Goal: Answer question/provide support: Share knowledge or assist other users

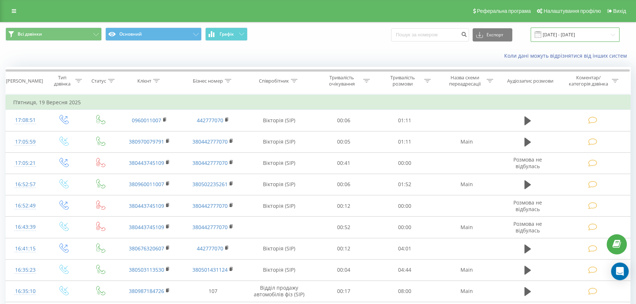
click at [575, 39] on input "18.09.2025 - 19.09.2025" at bounding box center [575, 35] width 89 height 14
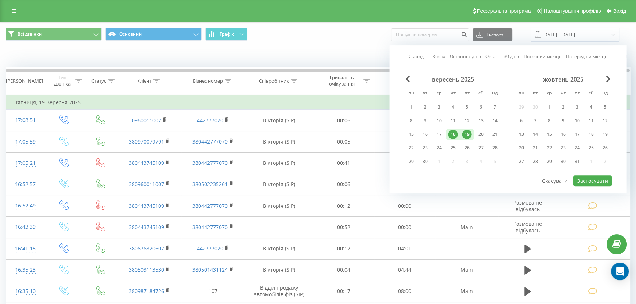
click at [467, 132] on div "19" at bounding box center [467, 135] width 10 height 10
click at [481, 133] on div "20" at bounding box center [481, 135] width 10 height 10
click at [415, 148] on div "22" at bounding box center [411, 148] width 10 height 10
click at [478, 133] on div "20" at bounding box center [481, 135] width 10 height 10
click at [597, 177] on button "Застосувати" at bounding box center [592, 180] width 39 height 11
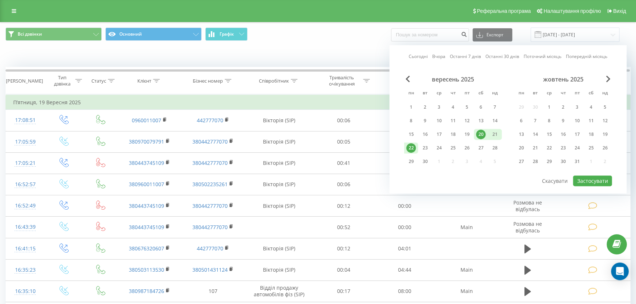
type input "[DATE] - [DATE]"
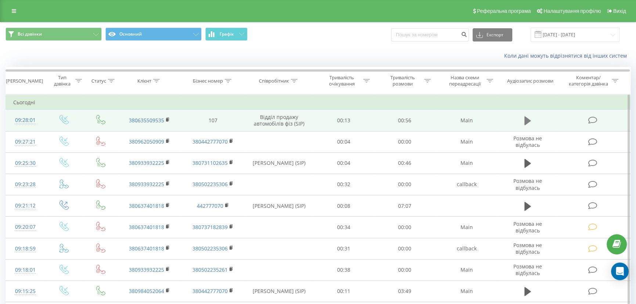
click at [532, 119] on button at bounding box center [527, 120] width 11 height 11
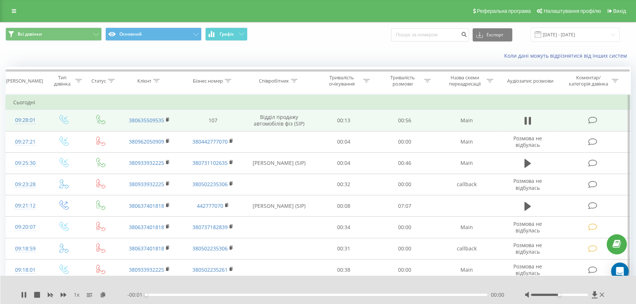
click at [204, 295] on div "00:00" at bounding box center [316, 295] width 341 height 2
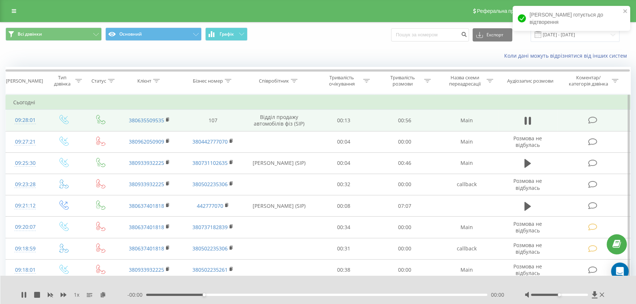
click at [224, 296] on div "- 00:00 00:00 00:00" at bounding box center [316, 294] width 379 height 7
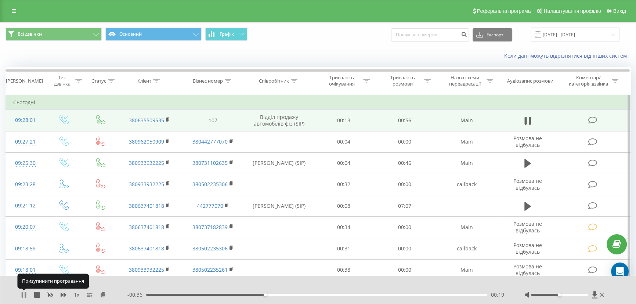
click at [22, 296] on icon at bounding box center [22, 295] width 1 height 6
click at [22, 296] on icon at bounding box center [24, 295] width 4 height 6
click at [22, 296] on icon at bounding box center [22, 295] width 1 height 6
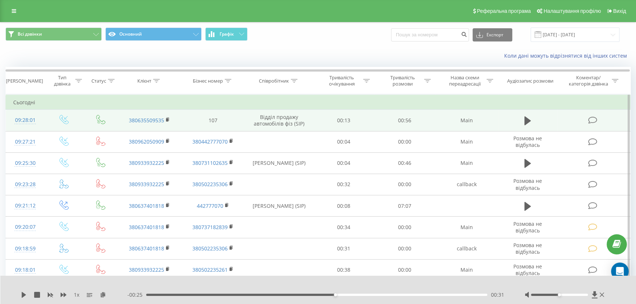
click at [22, 296] on icon at bounding box center [24, 295] width 4 height 6
click at [602, 294] on icon at bounding box center [602, 295] width 4 height 4
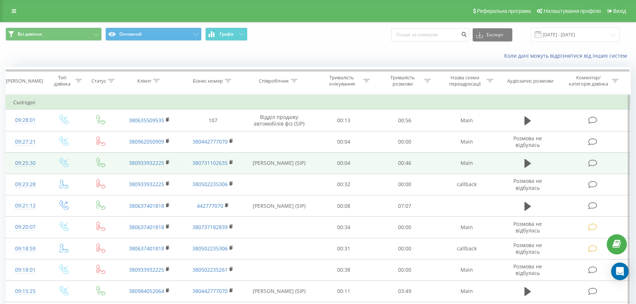
click at [430, 172] on td "00:46" at bounding box center [404, 162] width 61 height 21
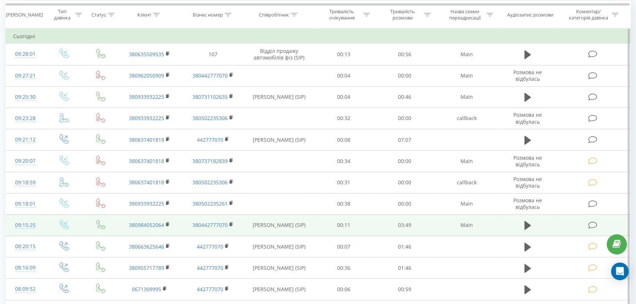
scroll to position [66, 0]
click at [531, 226] on button at bounding box center [527, 225] width 11 height 11
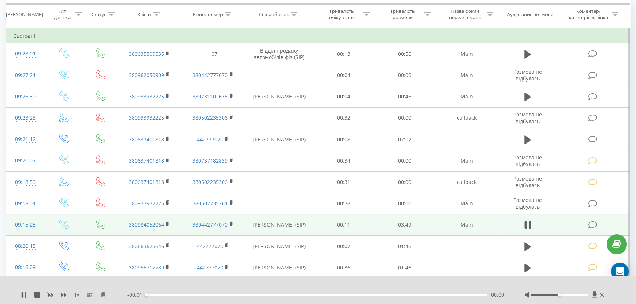
click at [224, 294] on div "00:00" at bounding box center [316, 295] width 341 height 2
click at [232, 294] on div "00:00" at bounding box center [316, 295] width 341 height 2
click at [254, 295] on div "01:13" at bounding box center [316, 295] width 341 height 2
click at [601, 297] on icon at bounding box center [602, 295] width 4 height 6
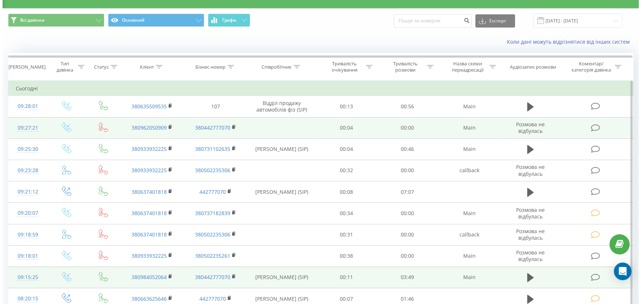
scroll to position [0, 0]
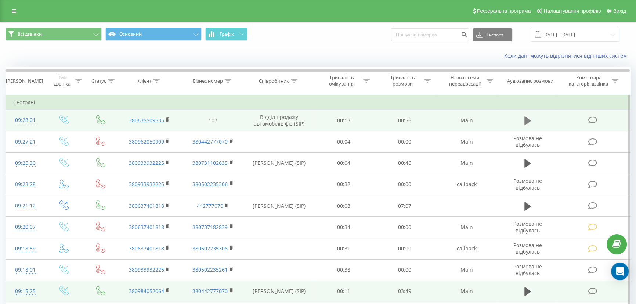
click at [524, 122] on button at bounding box center [527, 120] width 11 height 11
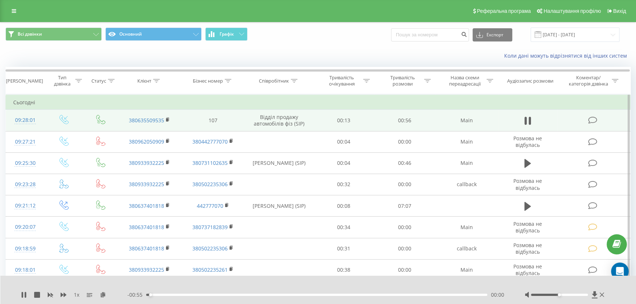
click at [172, 296] on div "00:00" at bounding box center [316, 295] width 341 height 2
click at [25, 297] on icon at bounding box center [25, 295] width 1 height 6
click at [601, 295] on icon at bounding box center [602, 295] width 4 height 4
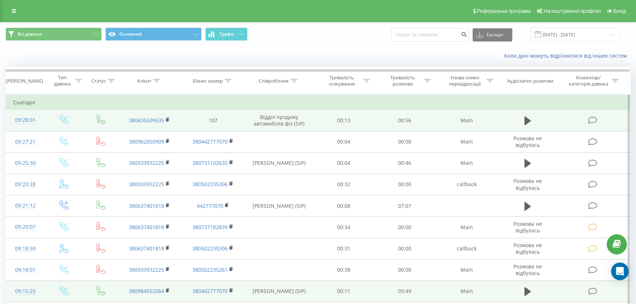
click at [584, 118] on td at bounding box center [593, 120] width 73 height 21
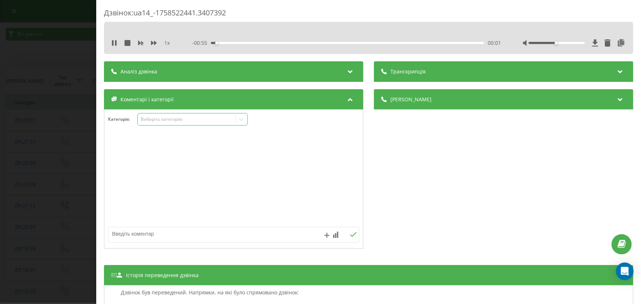
click at [163, 116] on div "Виберіть категорію" at bounding box center [186, 119] width 97 height 7
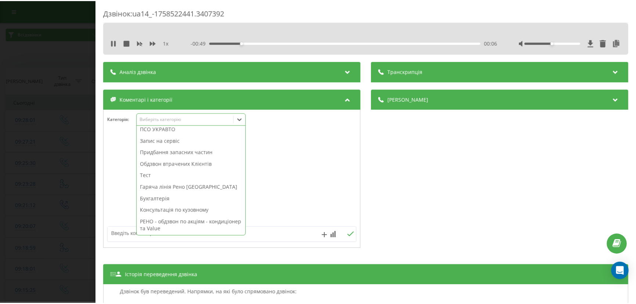
scroll to position [54, 0]
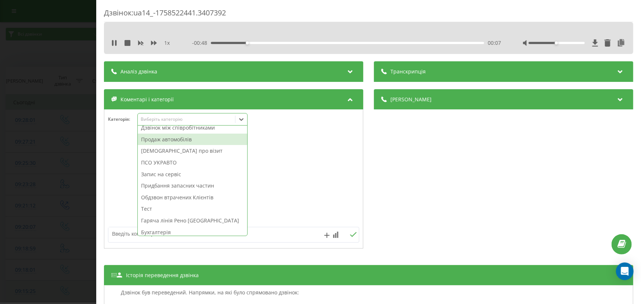
click at [182, 144] on div "Продаж автомобілів" at bounding box center [192, 140] width 109 height 12
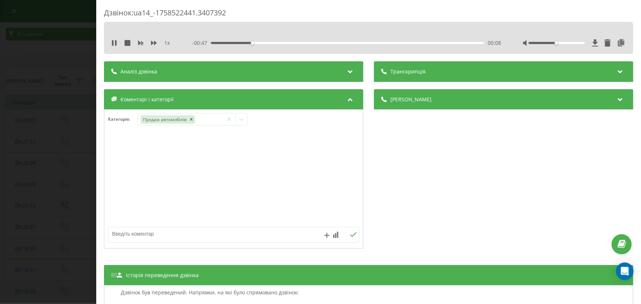
click at [113, 231] on textarea at bounding box center [208, 233] width 200 height 13
type textarea "j"
type textarea "олеся рено сандеро"
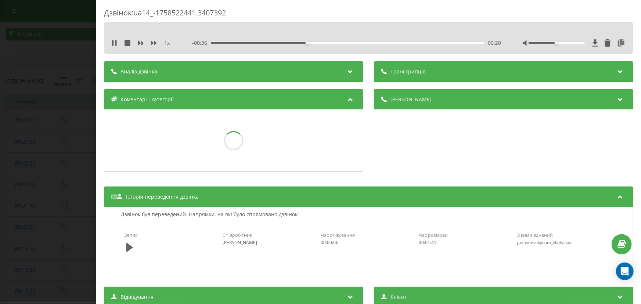
click at [29, 167] on div "Дзвінок : ua14_-1758522441.3407392 1 x - 00:36 00:20 00:20 Транскрипція Для AI-…" at bounding box center [320, 152] width 641 height 304
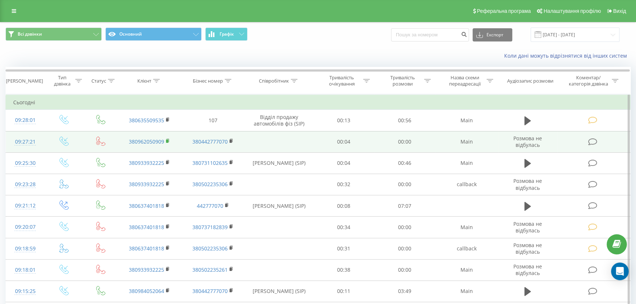
click at [167, 141] on rect at bounding box center [167, 141] width 2 height 3
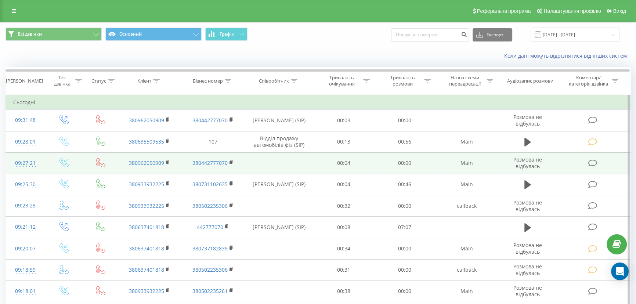
click at [591, 160] on icon at bounding box center [592, 163] width 9 height 8
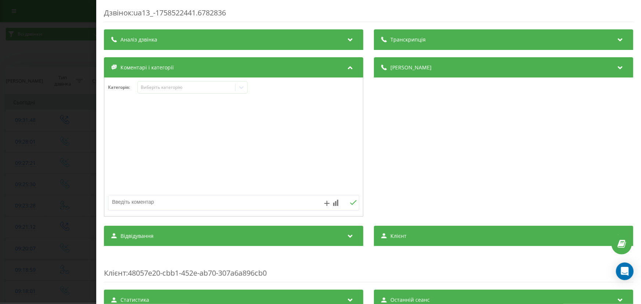
click at [134, 205] on textarea at bounding box center [208, 201] width 200 height 13
click at [137, 202] on textarea "абонент розмовляє" at bounding box center [208, 201] width 200 height 13
type textarea "абонент розмовляє"
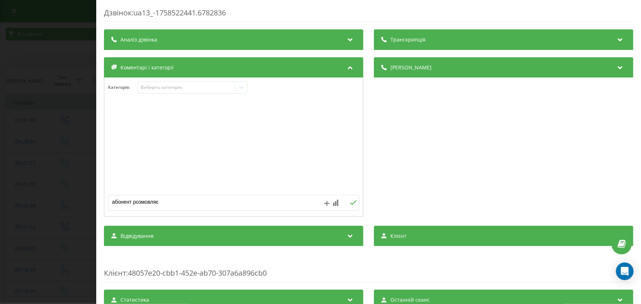
click at [351, 199] on div "абонент розмовляє" at bounding box center [233, 203] width 251 height 16
click at [350, 203] on icon at bounding box center [353, 202] width 7 height 5
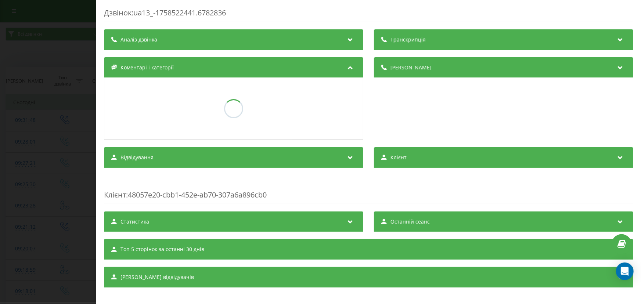
drag, startPoint x: 0, startPoint y: 131, endPoint x: 80, endPoint y: 130, distance: 80.4
click at [1, 131] on div "Дзвінок : ua13_-1758522441.6782836 Транскрипція Для AI-аналізу майбутніх дзвінк…" at bounding box center [320, 152] width 641 height 304
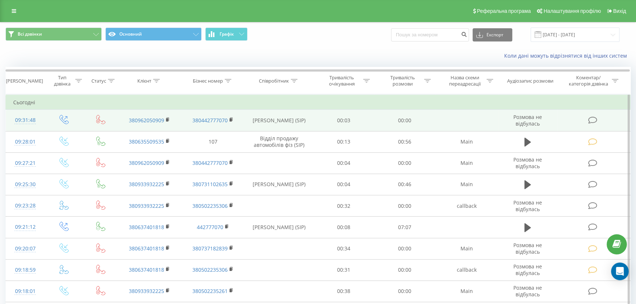
click at [593, 121] on icon at bounding box center [592, 120] width 9 height 8
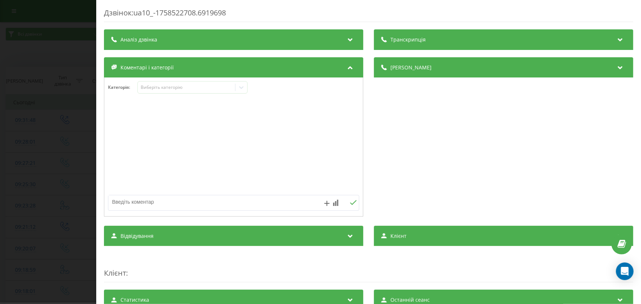
click at [141, 209] on div at bounding box center [208, 202] width 200 height 15
click at [144, 204] on textarea at bounding box center [208, 201] width 200 height 13
paste textarea "абонент розмовляє"
type textarea "абонент розмовляє"
click at [352, 199] on div "абонент розмовляє" at bounding box center [233, 203] width 251 height 16
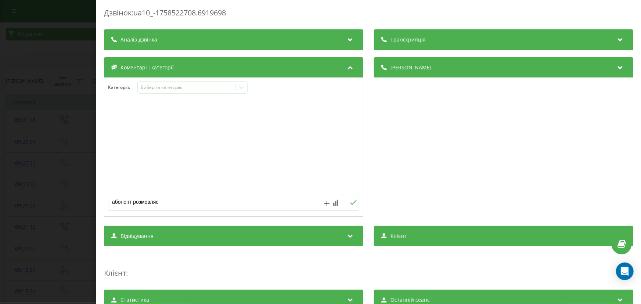
click at [350, 203] on icon at bounding box center [353, 202] width 7 height 5
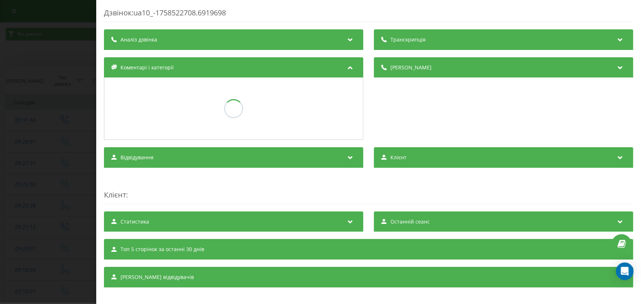
drag, startPoint x: 0, startPoint y: 87, endPoint x: 27, endPoint y: 0, distance: 91.5
click at [0, 86] on div "Дзвінок : ua10_-1758522708.6919698 Транскрипція Для AI-аналізу майбутніх дзвінк…" at bounding box center [320, 152] width 641 height 304
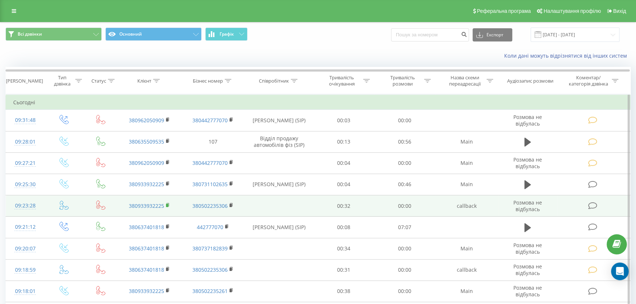
click at [167, 204] on rect at bounding box center [167, 205] width 2 height 3
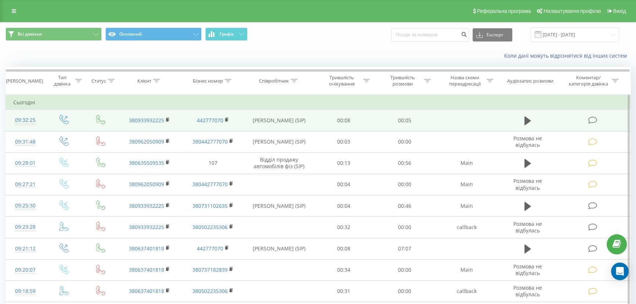
click at [597, 120] on icon at bounding box center [592, 120] width 9 height 8
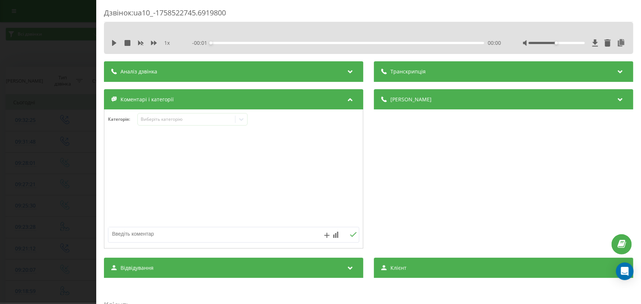
click at [169, 129] on div "Категорія : Виберіть категорію" at bounding box center [233, 124] width 258 height 22
click at [171, 120] on div "Виберіть категорію" at bounding box center [186, 119] width 92 height 6
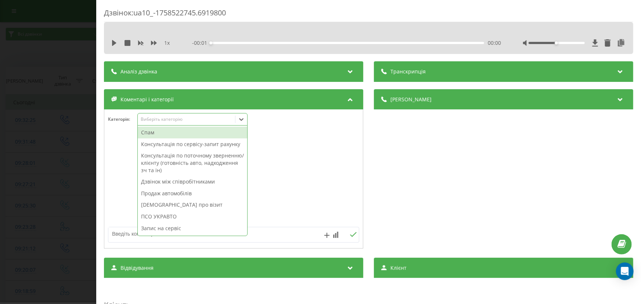
click at [170, 135] on div "Спам" at bounding box center [192, 133] width 109 height 12
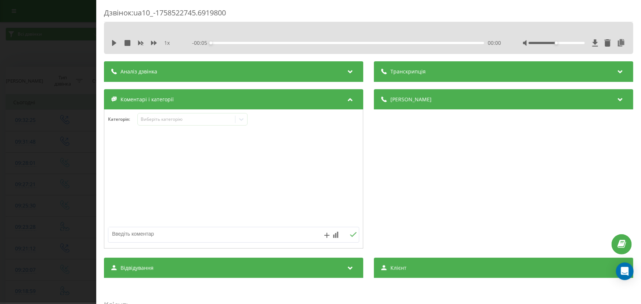
click at [126, 238] on textarea at bounding box center [208, 233] width 200 height 13
click at [127, 237] on textarea "прослухали привітання і збили" at bounding box center [208, 233] width 200 height 13
type textarea "прослухали привітання і збили"
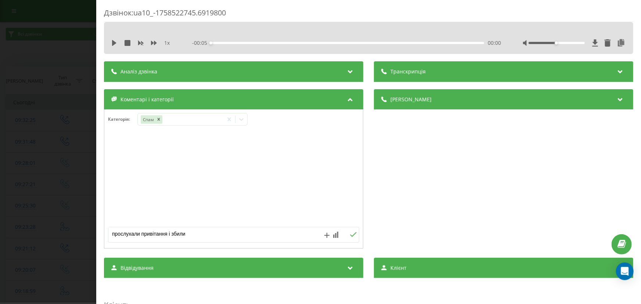
click at [350, 234] on icon at bounding box center [353, 234] width 7 height 5
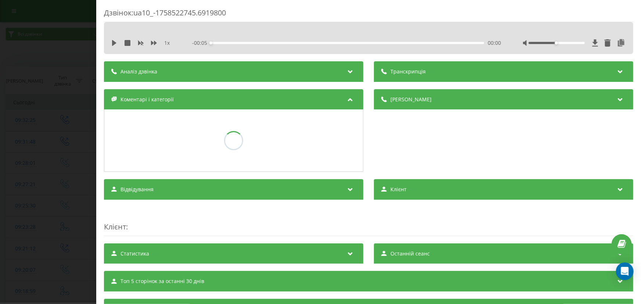
drag, startPoint x: 0, startPoint y: 129, endPoint x: 446, endPoint y: 125, distance: 446.1
click at [0, 129] on div "Дзвінок : ua10_-1758522745.6919800 1 x - 00:05 00:00 00:00 Транскрипція Для AI-…" at bounding box center [320, 152] width 641 height 304
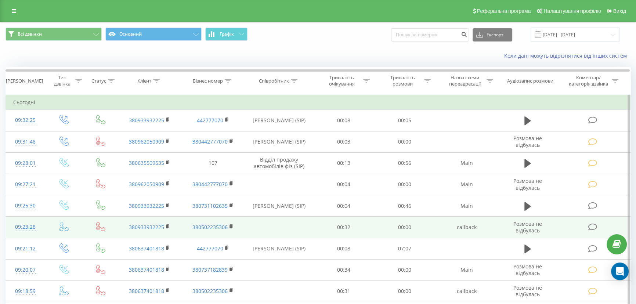
click at [595, 221] on td at bounding box center [593, 227] width 73 height 21
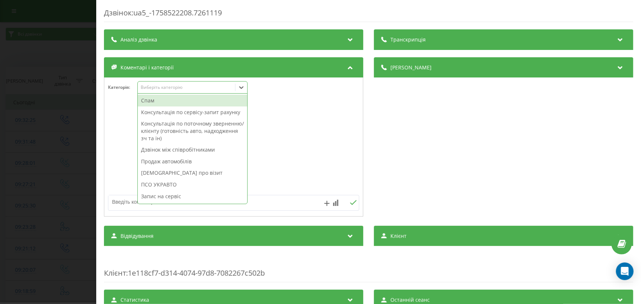
click at [159, 91] on div "Виберіть категорію" at bounding box center [186, 87] width 97 height 7
click at [160, 106] on div "Спам" at bounding box center [192, 101] width 109 height 12
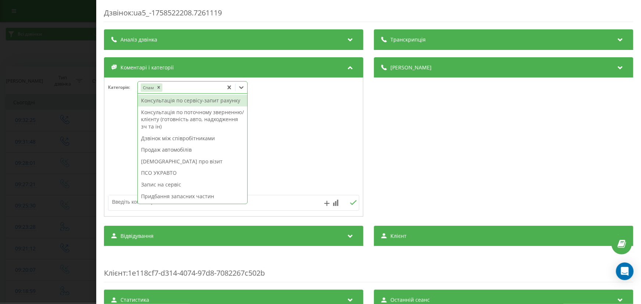
click at [126, 203] on textarea at bounding box center [208, 201] width 200 height 13
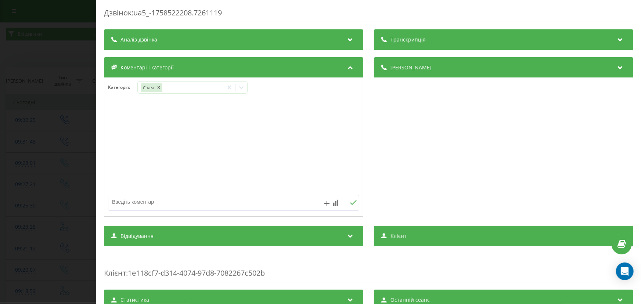
paste textarea "прослухали привітання і збили"
type textarea "прослухали привітання і збили"
click at [356, 202] on div "прослухали привітання і збили" at bounding box center [233, 203] width 251 height 16
click at [350, 202] on icon at bounding box center [353, 202] width 7 height 5
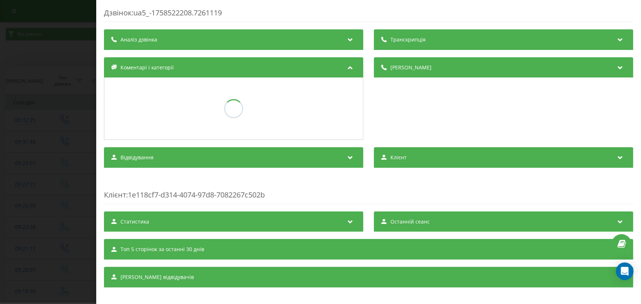
click at [0, 121] on div "Дзвінок : ua5_-1758522208.7261119 Транскрипція Для AI-аналізу майбутніх дзвінкі…" at bounding box center [320, 152] width 641 height 304
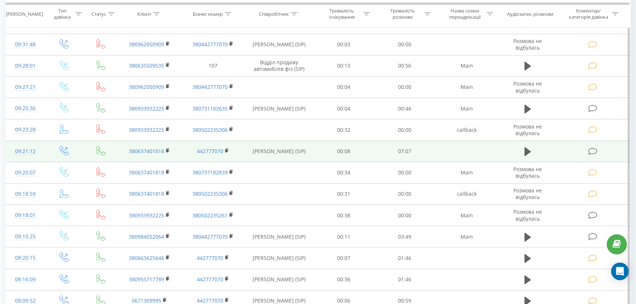
scroll to position [100, 0]
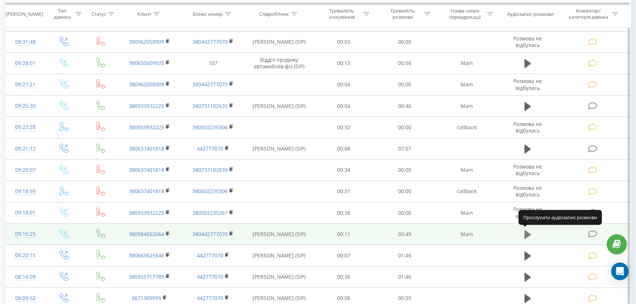
click at [527, 233] on icon at bounding box center [527, 234] width 7 height 9
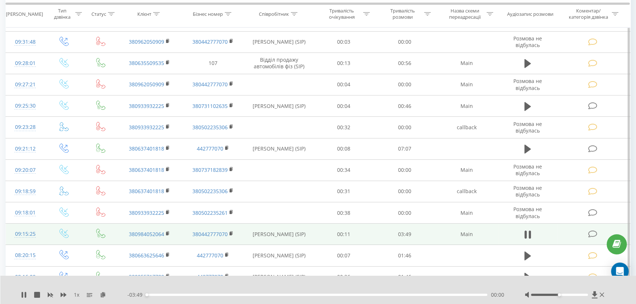
click at [177, 294] on div "00:00" at bounding box center [316, 295] width 341 height 2
click at [187, 294] on div "00:27" at bounding box center [316, 295] width 341 height 2
click at [198, 296] on div "- 03:21 00:28 00:28" at bounding box center [316, 294] width 379 height 7
click at [206, 295] on div "00:40" at bounding box center [316, 295] width 341 height 2
click at [239, 294] on div "00:41" at bounding box center [316, 295] width 341 height 2
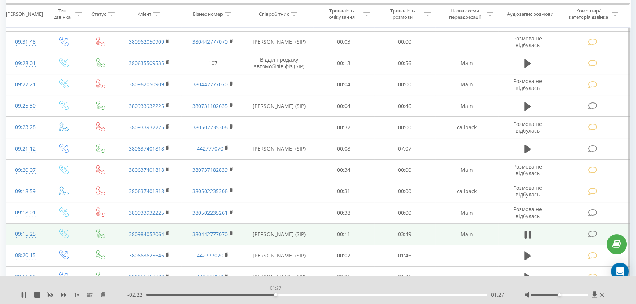
click at [275, 295] on div "01:27" at bounding box center [316, 295] width 341 height 2
click at [308, 295] on div "01:27" at bounding box center [316, 295] width 341 height 2
click at [600, 296] on icon at bounding box center [602, 295] width 4 height 4
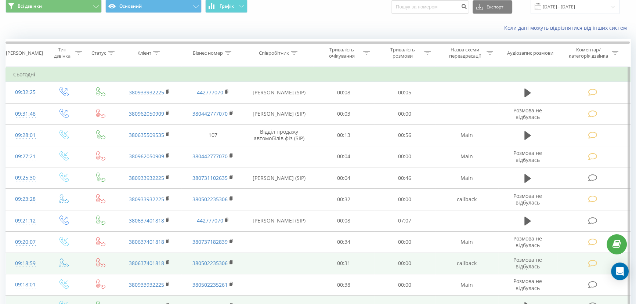
scroll to position [0, 0]
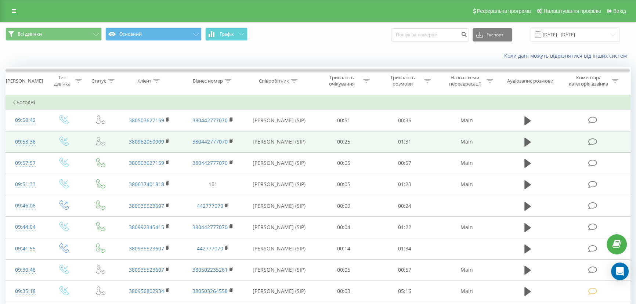
click at [591, 140] on icon at bounding box center [592, 142] width 9 height 8
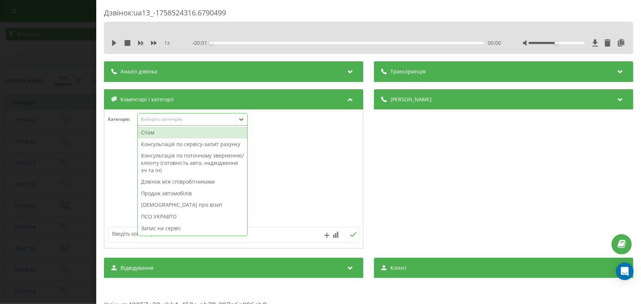
click at [149, 117] on div "Виберіть категорію" at bounding box center [186, 119] width 92 height 6
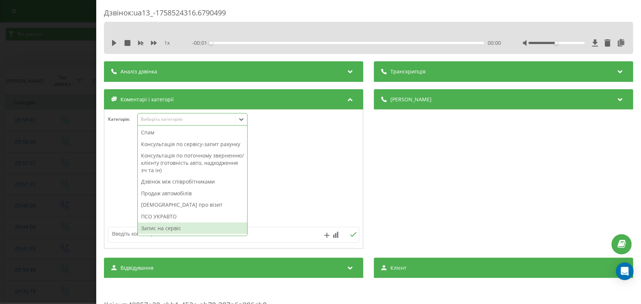
click at [165, 227] on div "Запис на сервіс" at bounding box center [192, 228] width 109 height 12
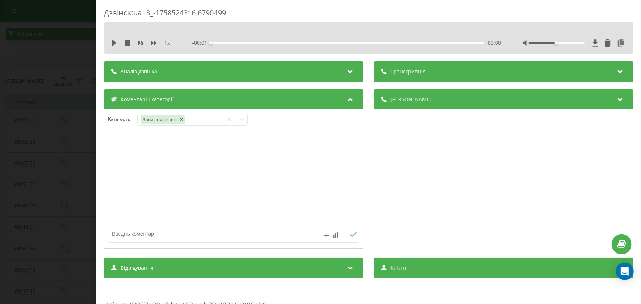
click at [127, 232] on textarea at bounding box center [208, 233] width 200 height 13
type textarea "рено меган ТО запис"
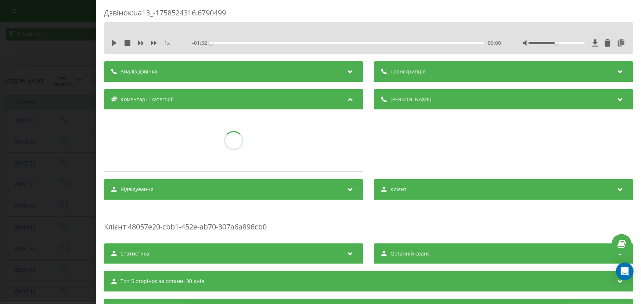
click at [48, 189] on div "Дзвінок : ua13_-1758524316.6790499 1 x - 01:32 00:00 00:00 Транскрипція Для AI-…" at bounding box center [320, 152] width 641 height 304
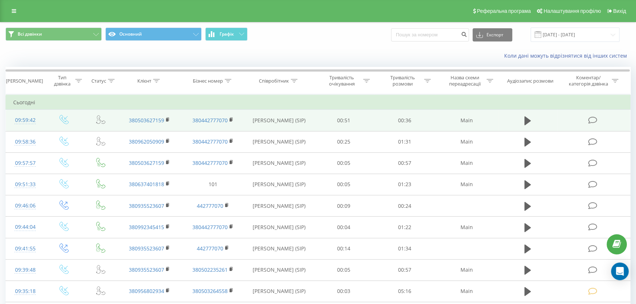
click at [597, 119] on icon at bounding box center [592, 120] width 9 height 8
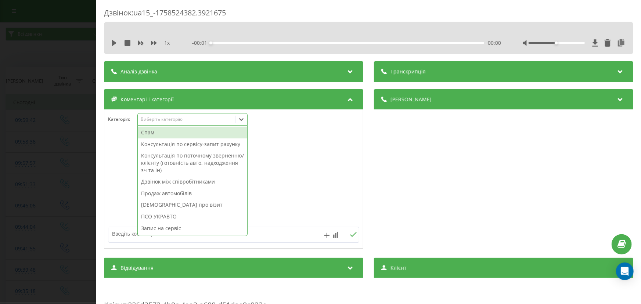
click at [155, 118] on div "Виберіть категорію" at bounding box center [186, 119] width 92 height 6
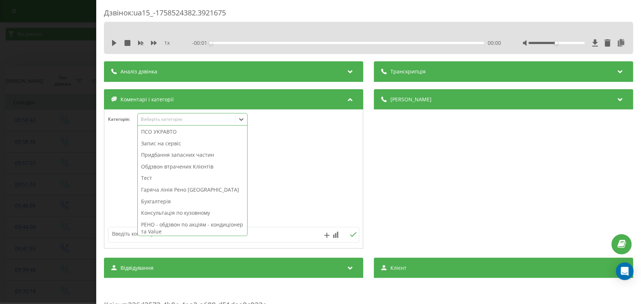
scroll to position [87, 0]
click at [180, 209] on div "Консультація по кузовному" at bounding box center [192, 211] width 109 height 12
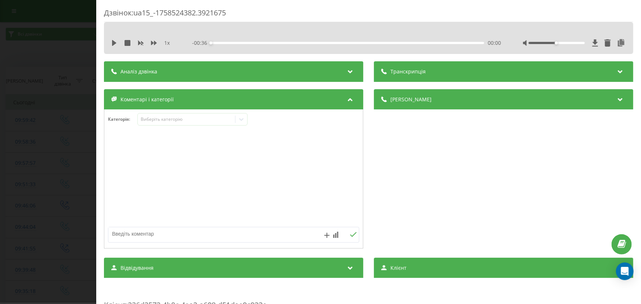
click at [46, 192] on div "Дзвінок : ua15_-1758524382.3921675 1 x - 00:36 00:00 00:00 Транскрипція Для AI-…" at bounding box center [320, 152] width 641 height 304
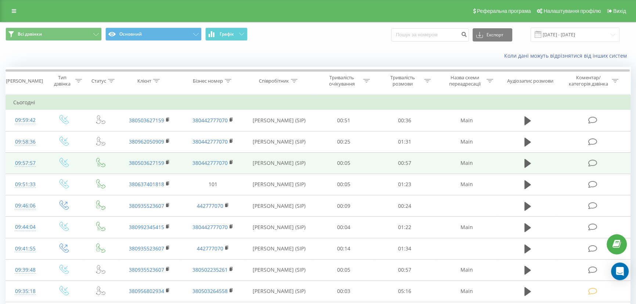
click at [591, 158] on td at bounding box center [593, 162] width 73 height 21
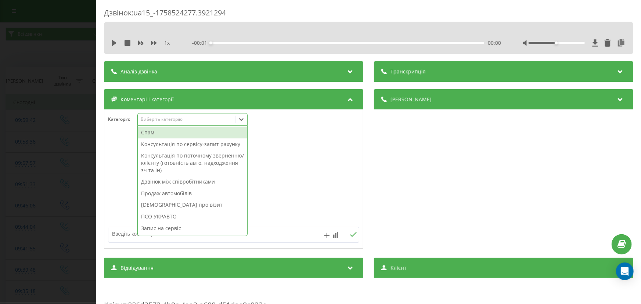
click at [161, 113] on div "Виберіть категорію" at bounding box center [192, 119] width 110 height 12
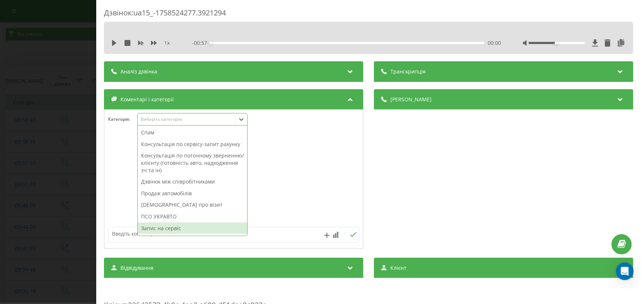
scroll to position [87, 0]
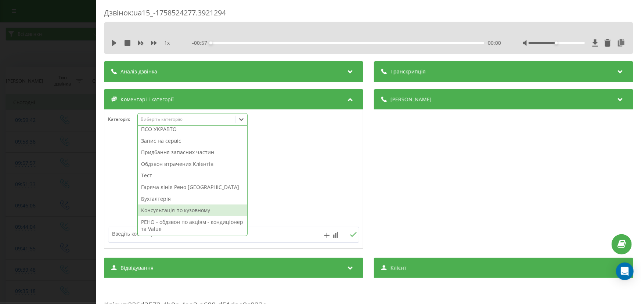
click at [176, 211] on div "Консультація по кузовному" at bounding box center [192, 211] width 109 height 12
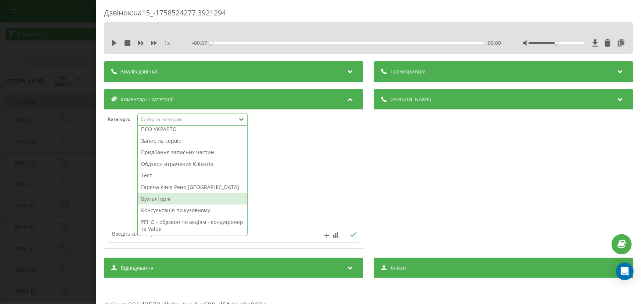
click at [53, 173] on div "Дзвінок : ua15_-1758524277.3921294 1 x - 00:57 00:00 00:00 Транскрипція Для AI-…" at bounding box center [320, 152] width 641 height 304
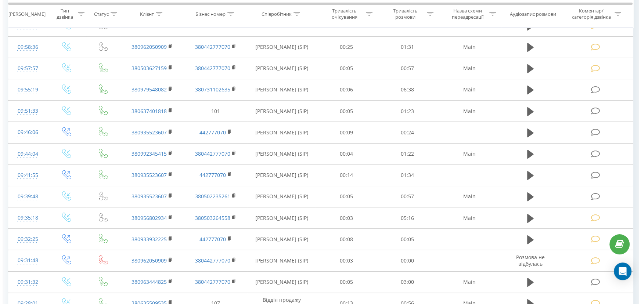
scroll to position [100, 0]
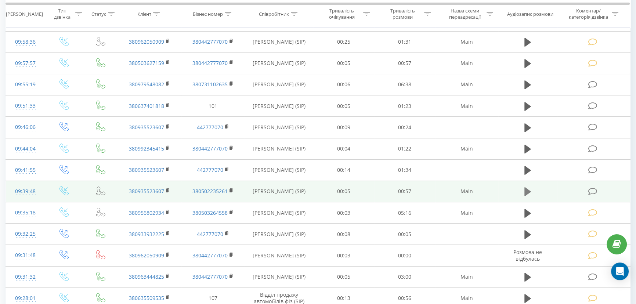
click at [525, 189] on icon at bounding box center [527, 191] width 7 height 9
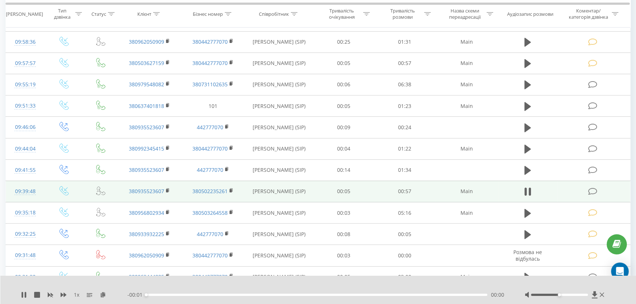
click at [198, 294] on div "00:00" at bounding box center [316, 295] width 341 height 2
click at [603, 295] on icon at bounding box center [602, 295] width 4 height 6
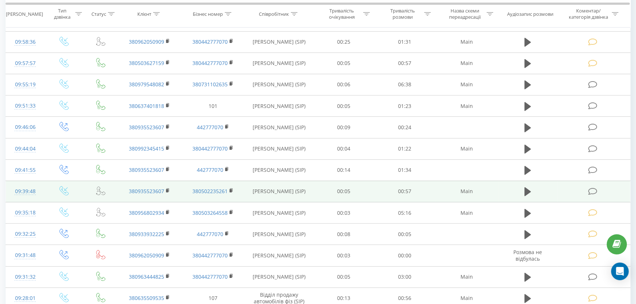
click at [594, 191] on icon at bounding box center [592, 192] width 9 height 8
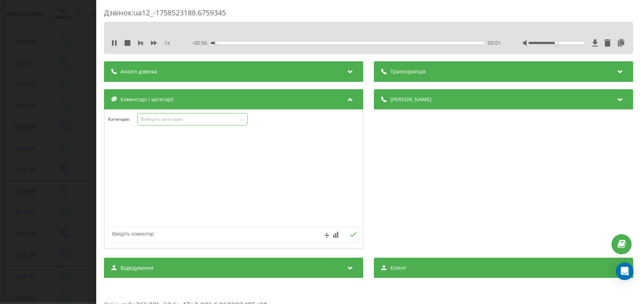
click at [166, 124] on div "Виберіть категорію" at bounding box center [192, 119] width 110 height 12
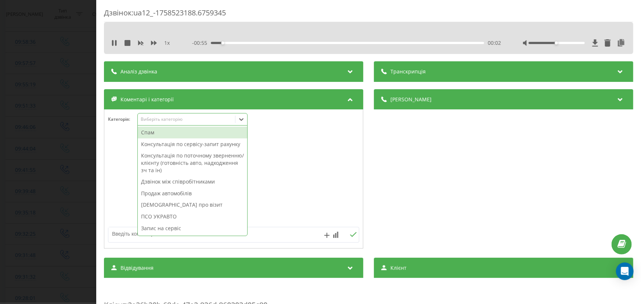
click at [161, 145] on div "Консультація по сервісу-запит рахунку" at bounding box center [192, 144] width 109 height 12
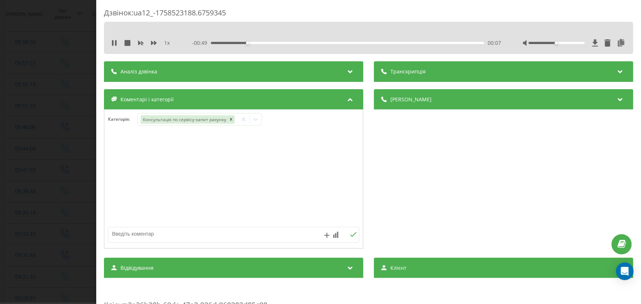
click at [123, 232] on textarea at bounding box center [208, 233] width 200 height 13
paste textarea "перевірити чи батарея не в лізингу рено зоя - 380935523607 - VF1AGVYF058766370"
type textarea "перевірити чи батарея не в лізингу рено зоя - 380935523607 - VF1AGVYF058766370"
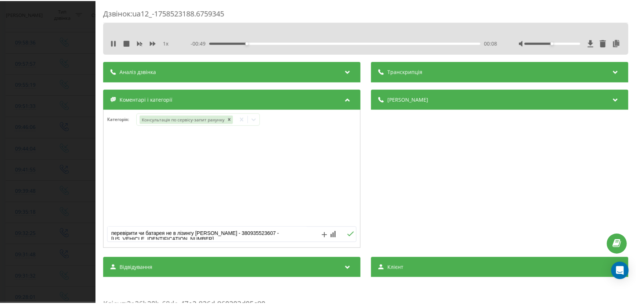
scroll to position [2, 0]
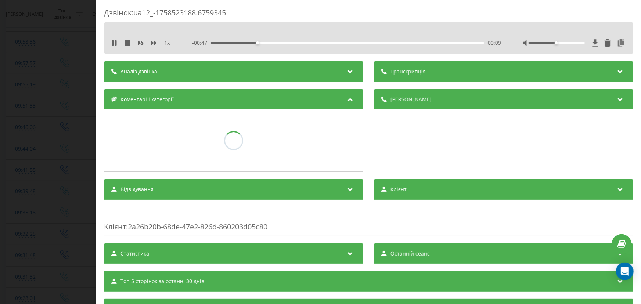
click at [32, 102] on div "Дзвінок : ua12_-1758523188.6759345 1 x - 00:47 00:09 00:09 Транскрипція Для AI-…" at bounding box center [320, 152] width 641 height 304
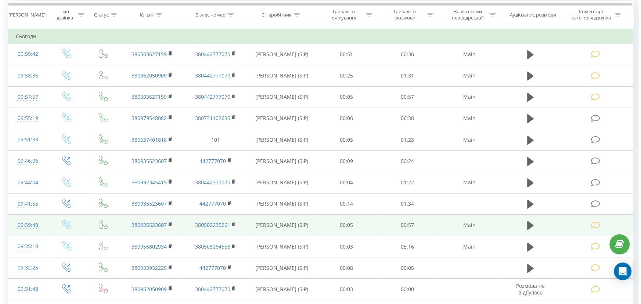
scroll to position [66, 0]
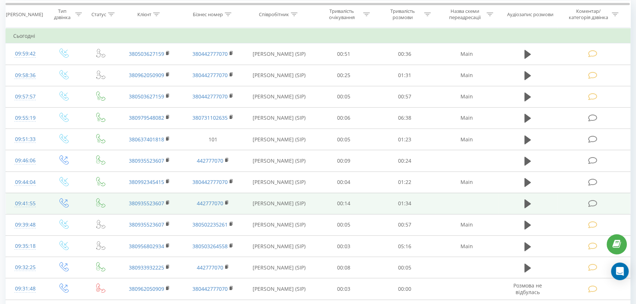
click at [591, 206] on icon at bounding box center [592, 204] width 9 height 8
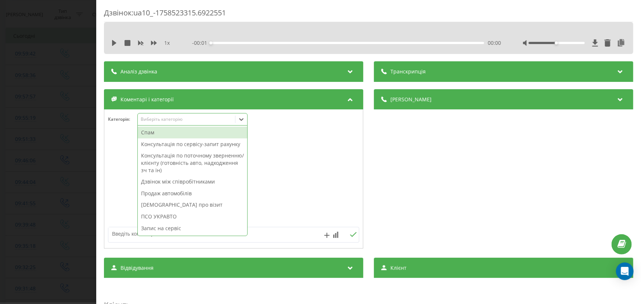
click at [147, 119] on div "Виберіть категорію" at bounding box center [186, 119] width 92 height 6
click at [151, 141] on div "Консультація по сервісу-запит рахунку" at bounding box center [192, 144] width 109 height 12
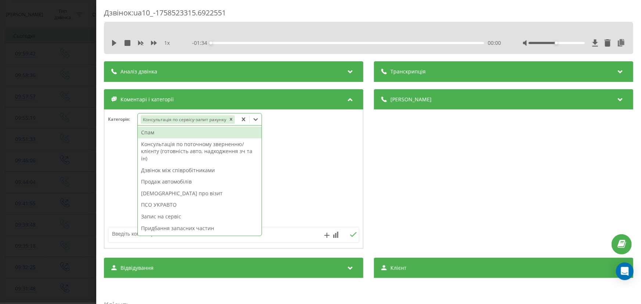
click at [117, 228] on textarea at bounding box center [208, 233] width 200 height 13
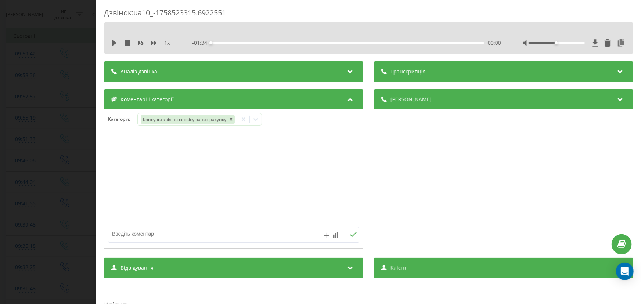
paste textarea "перевірити чи батарея не в лізингу рено зоя - 380935523607 - VF1AGVYF058766370"
type textarea "перевірити чи батарея не в лізингу рено зоя - 380935523607 - VF1AGVYF058766370"
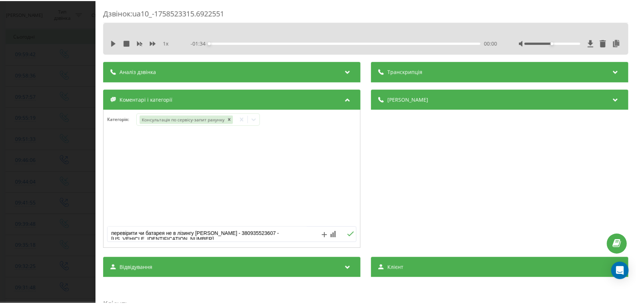
scroll to position [2, 0]
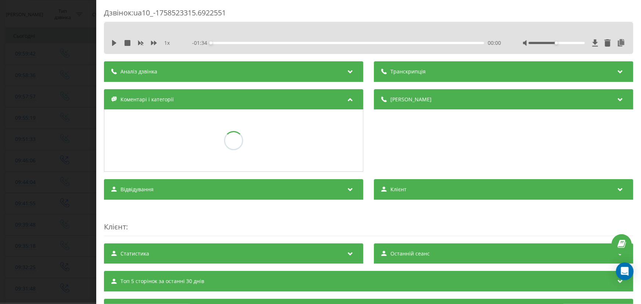
click at [21, 160] on div "Дзвінок : ua10_-1758523315.6922551 1 x - 01:34 00:00 00:00 Транскрипція Для AI-…" at bounding box center [320, 152] width 641 height 304
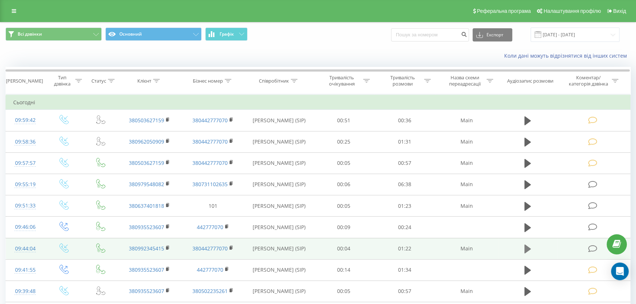
click at [527, 249] on icon at bounding box center [527, 249] width 7 height 9
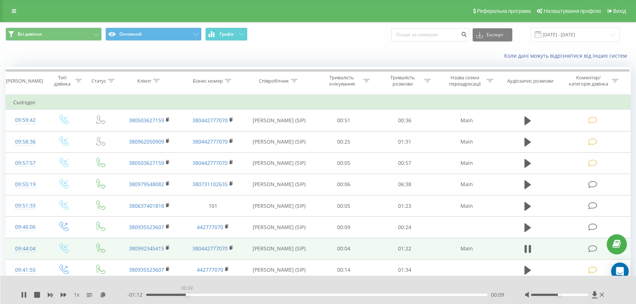
click at [187, 294] on div "00:09" at bounding box center [316, 295] width 341 height 2
click at [603, 297] on icon at bounding box center [602, 295] width 4 height 6
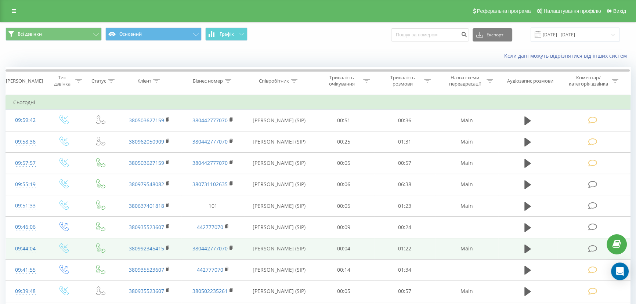
click at [595, 246] on icon at bounding box center [592, 249] width 9 height 8
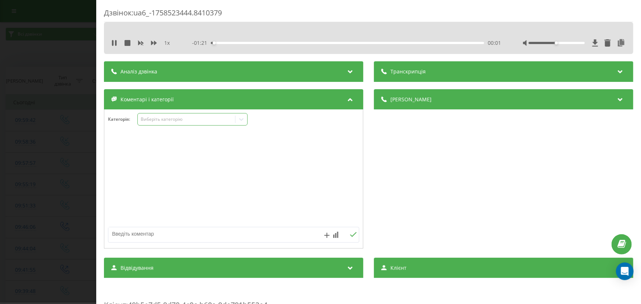
click at [164, 119] on div "Виберіть категорію" at bounding box center [186, 119] width 92 height 6
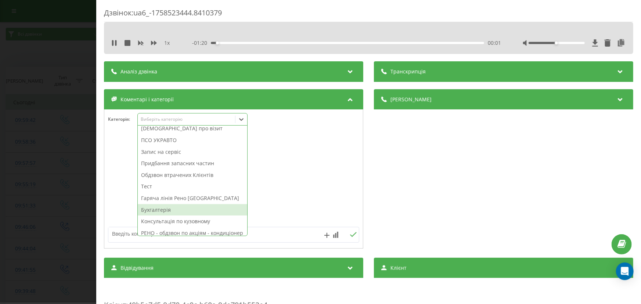
scroll to position [87, 0]
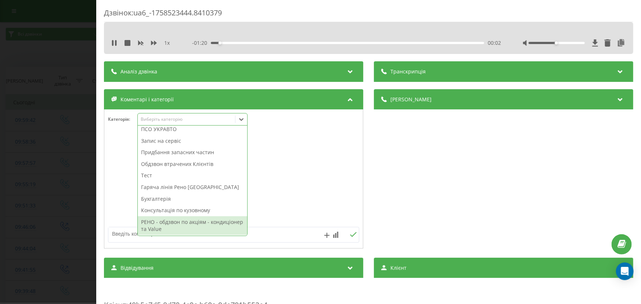
click at [175, 214] on div "Консультація по кузовному" at bounding box center [192, 211] width 109 height 12
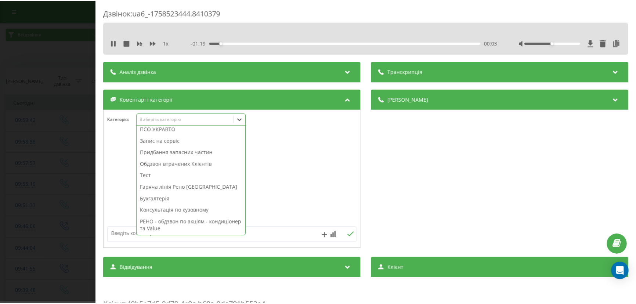
scroll to position [76, 0]
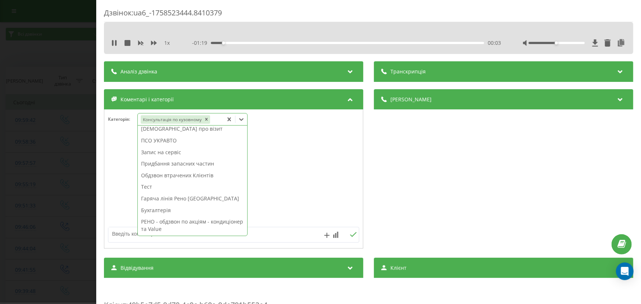
click at [65, 199] on div "Дзвінок : ua6_-1758523444.8410379 1 x - 01:19 00:03 00:03 Транскрипція Для AI-а…" at bounding box center [320, 152] width 641 height 304
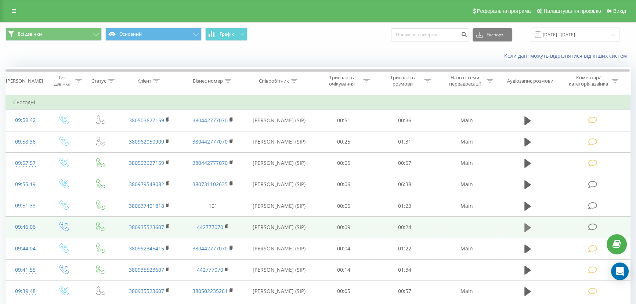
click at [529, 227] on icon at bounding box center [527, 227] width 7 height 9
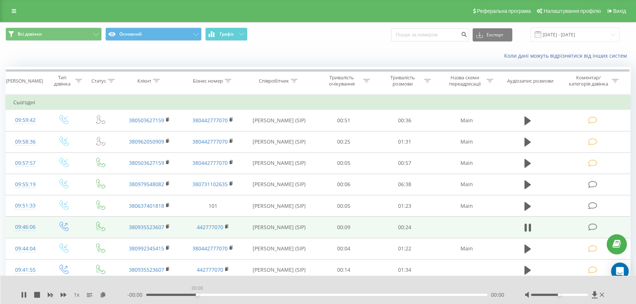
click at [197, 295] on div "00:00" at bounding box center [316, 295] width 341 height 2
click at [187, 294] on div "00:01" at bounding box center [316, 295] width 341 height 2
click at [602, 297] on icon at bounding box center [602, 295] width 4 height 6
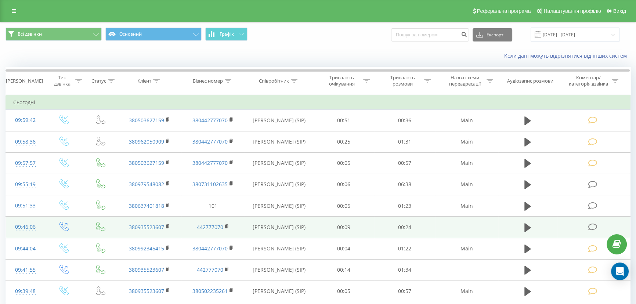
click at [590, 223] on icon at bounding box center [592, 227] width 9 height 8
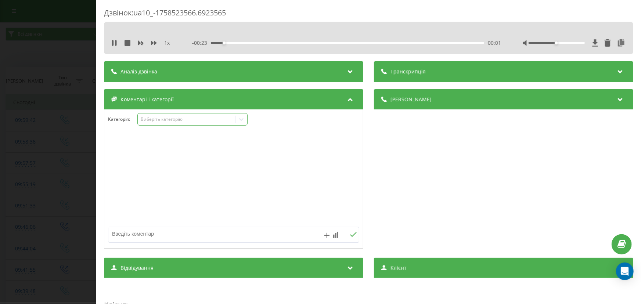
click at [169, 120] on div "Виберіть категорію" at bounding box center [186, 119] width 92 height 6
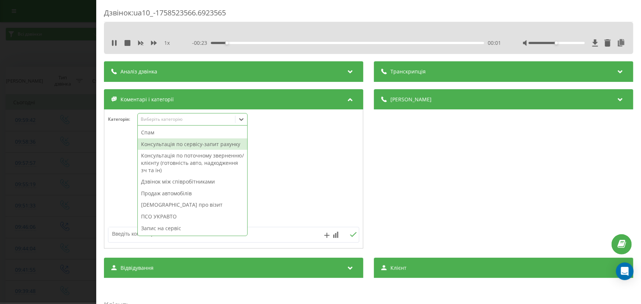
click at [165, 147] on div "Консультація по сервісу-запит рахунку" at bounding box center [192, 144] width 109 height 12
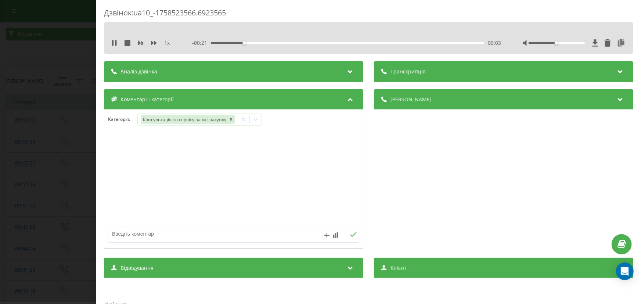
click at [125, 231] on textarea at bounding box center [208, 233] width 200 height 13
type textarea "е"
type textarea "[PERSON_NAME] консультація по сервісу батареї"
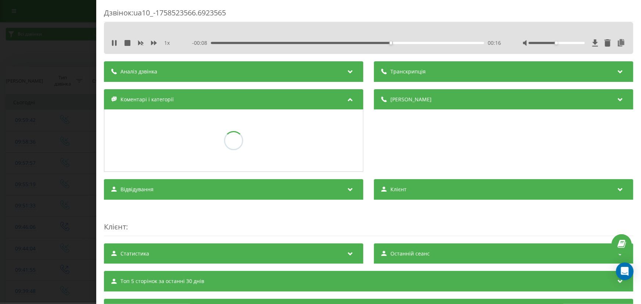
click at [6, 43] on div "Дзвінок : ua10_-1758523566.6923565 1 x - 00:08 00:16 00:16 Транскрипція Для AI-…" at bounding box center [320, 152] width 641 height 304
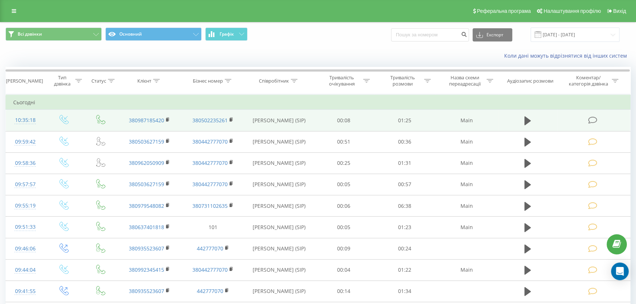
click at [591, 119] on icon at bounding box center [592, 120] width 9 height 8
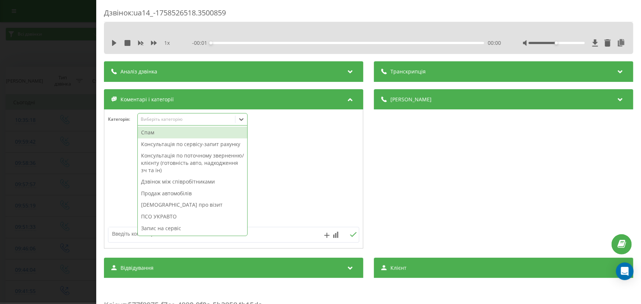
click at [156, 118] on div "Виберіть категорію" at bounding box center [186, 119] width 92 height 6
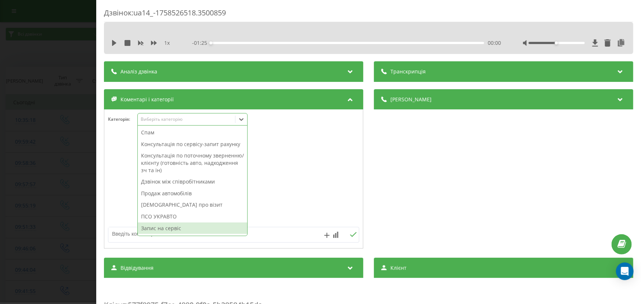
click at [159, 224] on div "Запис на сервіс" at bounding box center [192, 228] width 109 height 12
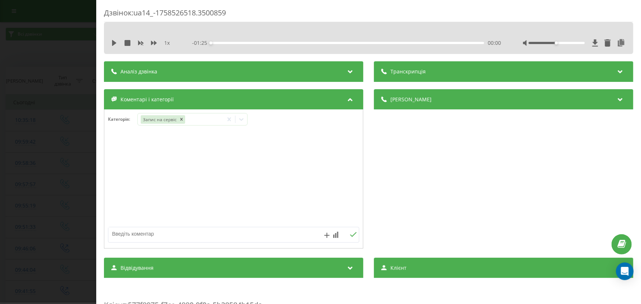
click at [118, 234] on textarea at bounding box center [208, 233] width 200 height 13
type textarea "запис [PERSON_NAME] діагности"
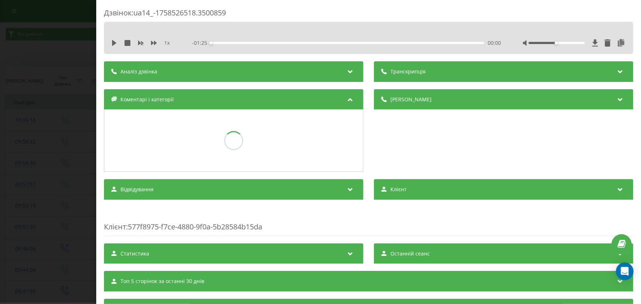
click at [69, 46] on div "Дзвінок : ua14_-1758526518.3500859 1 x - 01:25 00:00 00:00 Транскрипція Для AI-…" at bounding box center [320, 152] width 641 height 304
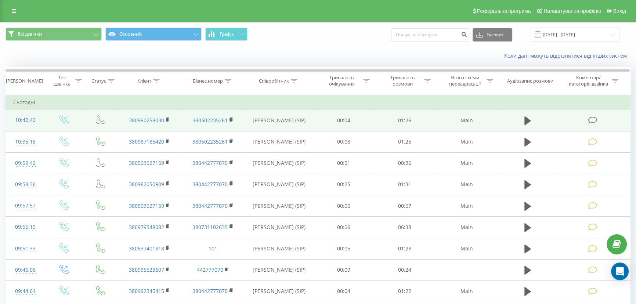
click at [594, 119] on icon at bounding box center [592, 120] width 9 height 8
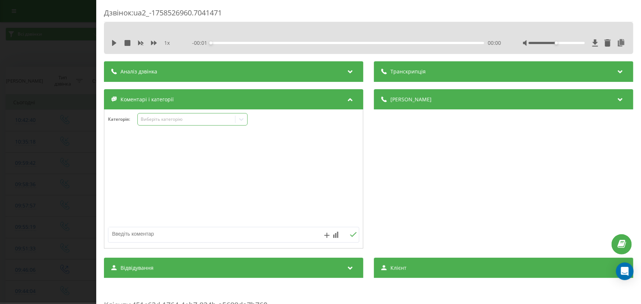
click at [153, 123] on div "Виберіть категорію" at bounding box center [192, 119] width 110 height 12
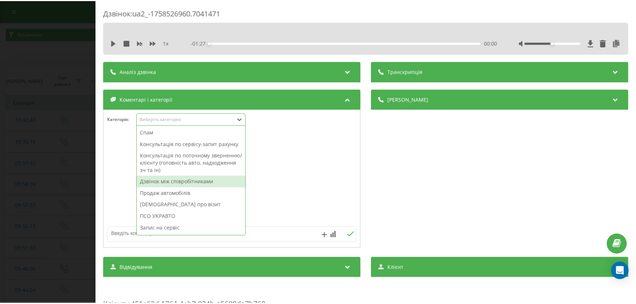
scroll to position [66, 0]
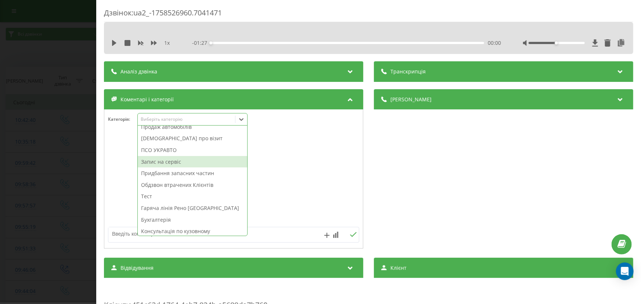
click at [170, 166] on div "Запис на сервіс" at bounding box center [192, 162] width 109 height 12
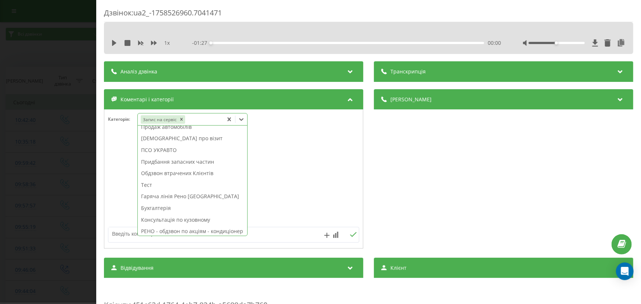
click at [114, 234] on textarea at bounding box center [208, 233] width 200 height 13
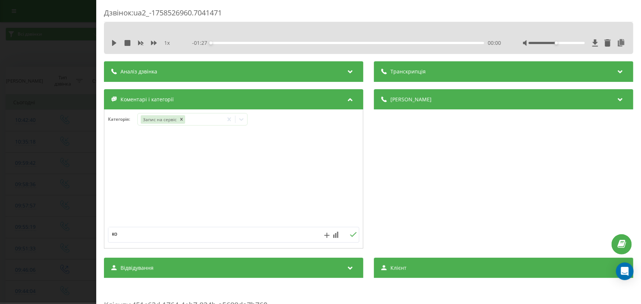
type textarea "к"
type textarea "запис нісан кашка"
drag, startPoint x: 10, startPoint y: 35, endPoint x: 7, endPoint y: 30, distance: 5.3
click at [9, 35] on div "Дзвінок : ua2_-1758526960.7041471 1 x - 01:27 00:00 00:00 Транскрипція Для AI-а…" at bounding box center [320, 152] width 641 height 304
